Goal: Task Accomplishment & Management: Manage account settings

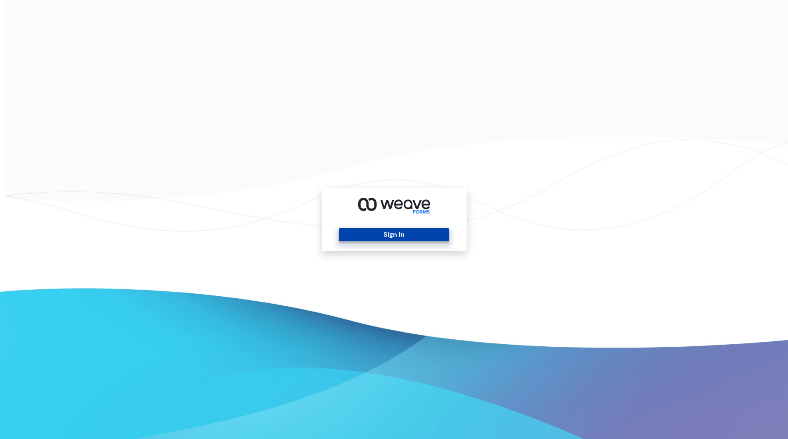
click at [384, 234] on button "Sign In" at bounding box center [394, 234] width 110 height 13
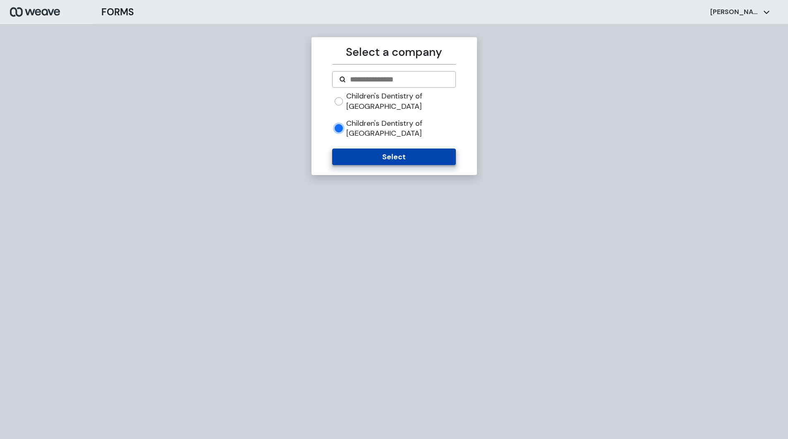
click at [384, 149] on button "Select" at bounding box center [394, 157] width 124 height 17
